Goal: Task Accomplishment & Management: Manage account settings

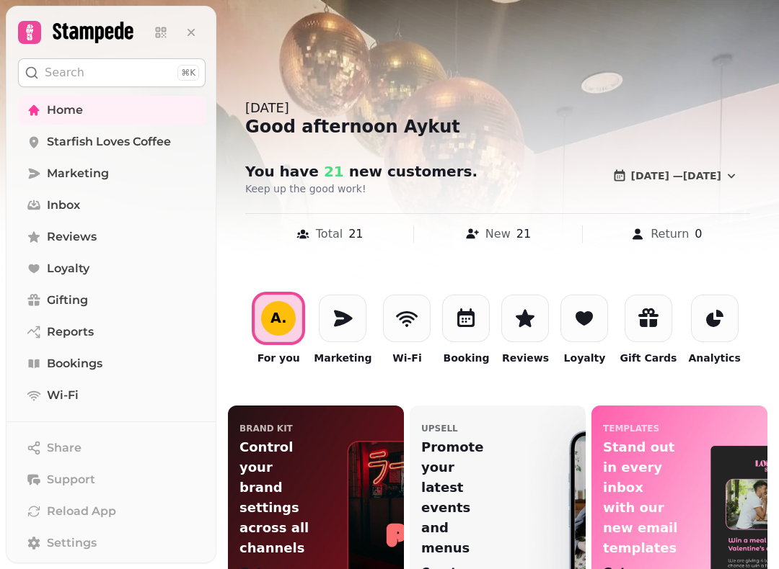
click at [715, 555] on div "templates Stand out in every inbox with our new email templates Get started" at bounding box center [679, 508] width 176 height 205
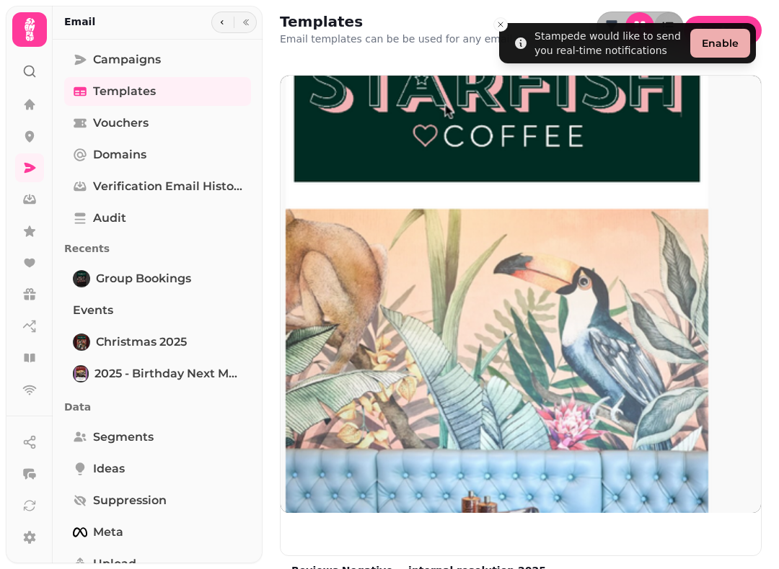
click at [513, 25] on li "Stampede would like to send you real-time notifications Enable" at bounding box center [627, 43] width 257 height 40
click at [502, 30] on button "Close toast" at bounding box center [500, 24] width 14 height 14
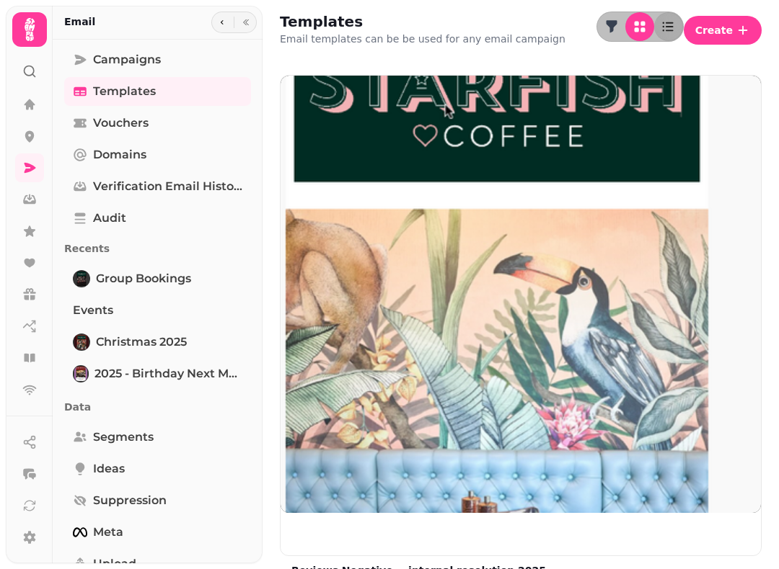
click at [37, 35] on icon at bounding box center [29, 29] width 29 height 29
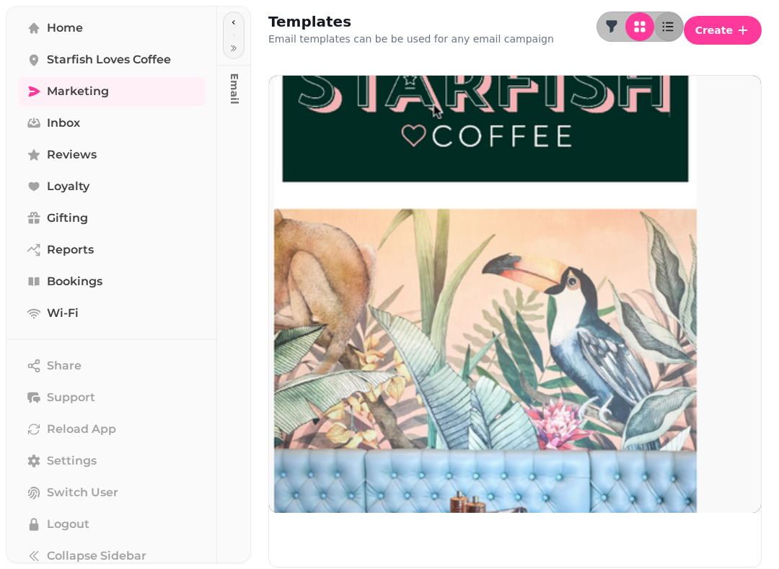
scroll to position [81, 0]
click at [74, 525] on span "Logout" at bounding box center [68, 525] width 43 height 17
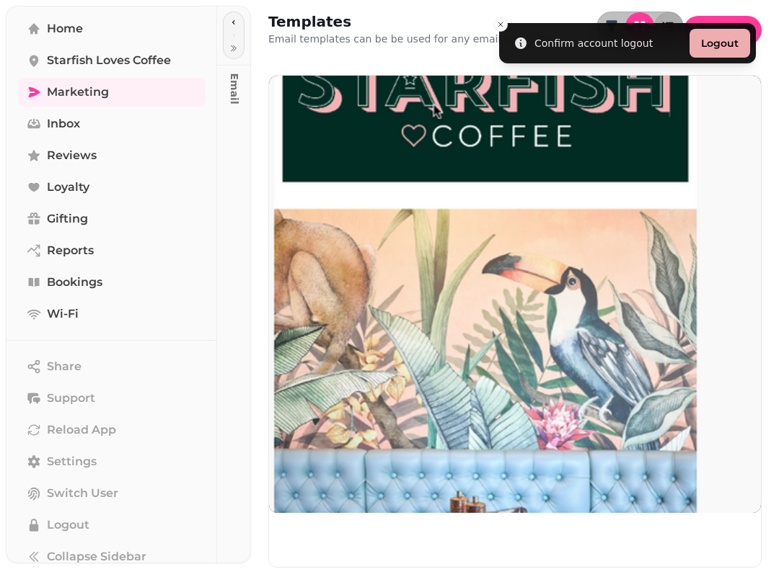
click at [722, 44] on button "Logout" at bounding box center [719, 43] width 61 height 29
